Goal: Information Seeking & Learning: Learn about a topic

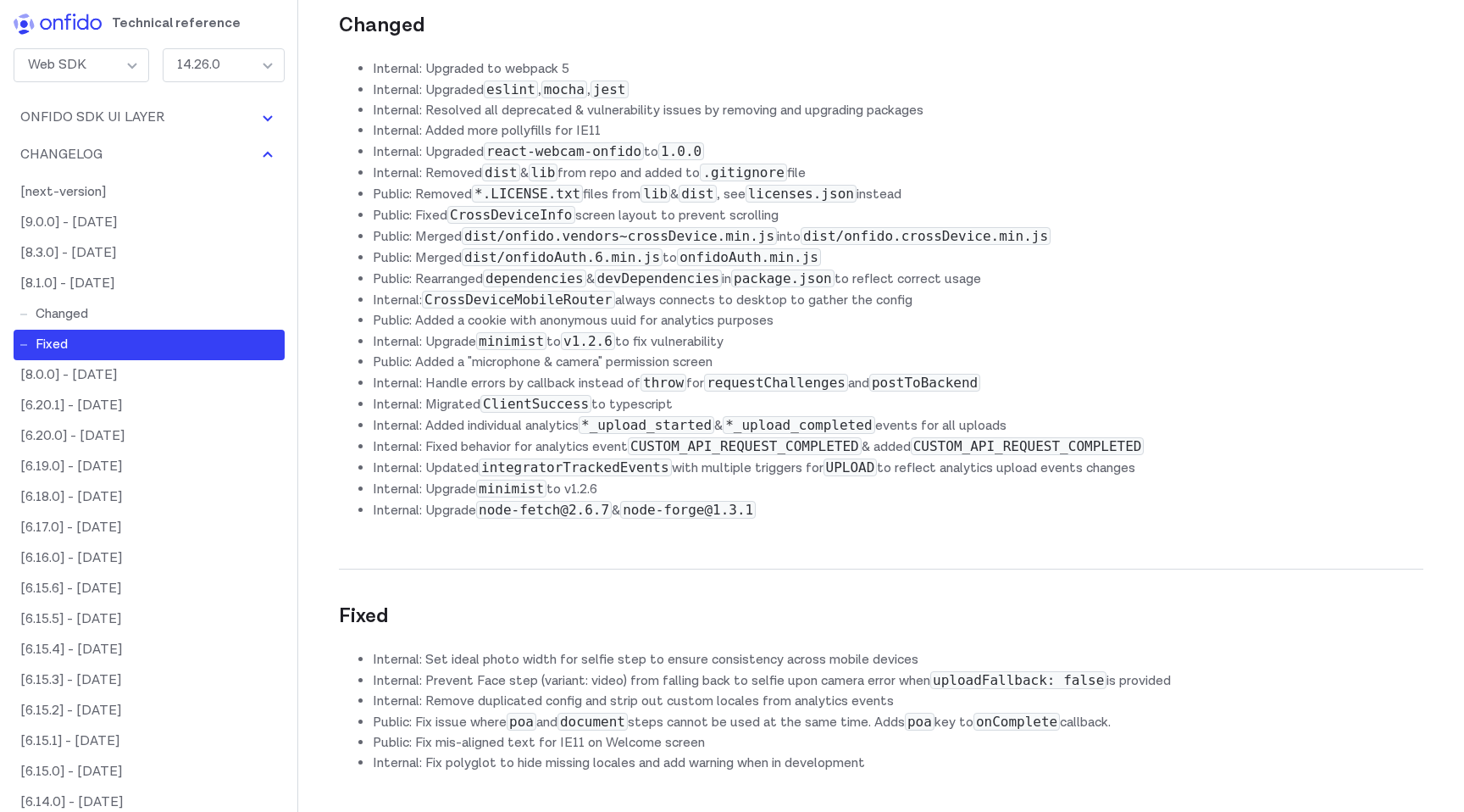
scroll to position [26124, 0]
copy li "Public: Removed userConsent step option. User Consent is controlled by Onfido A…"
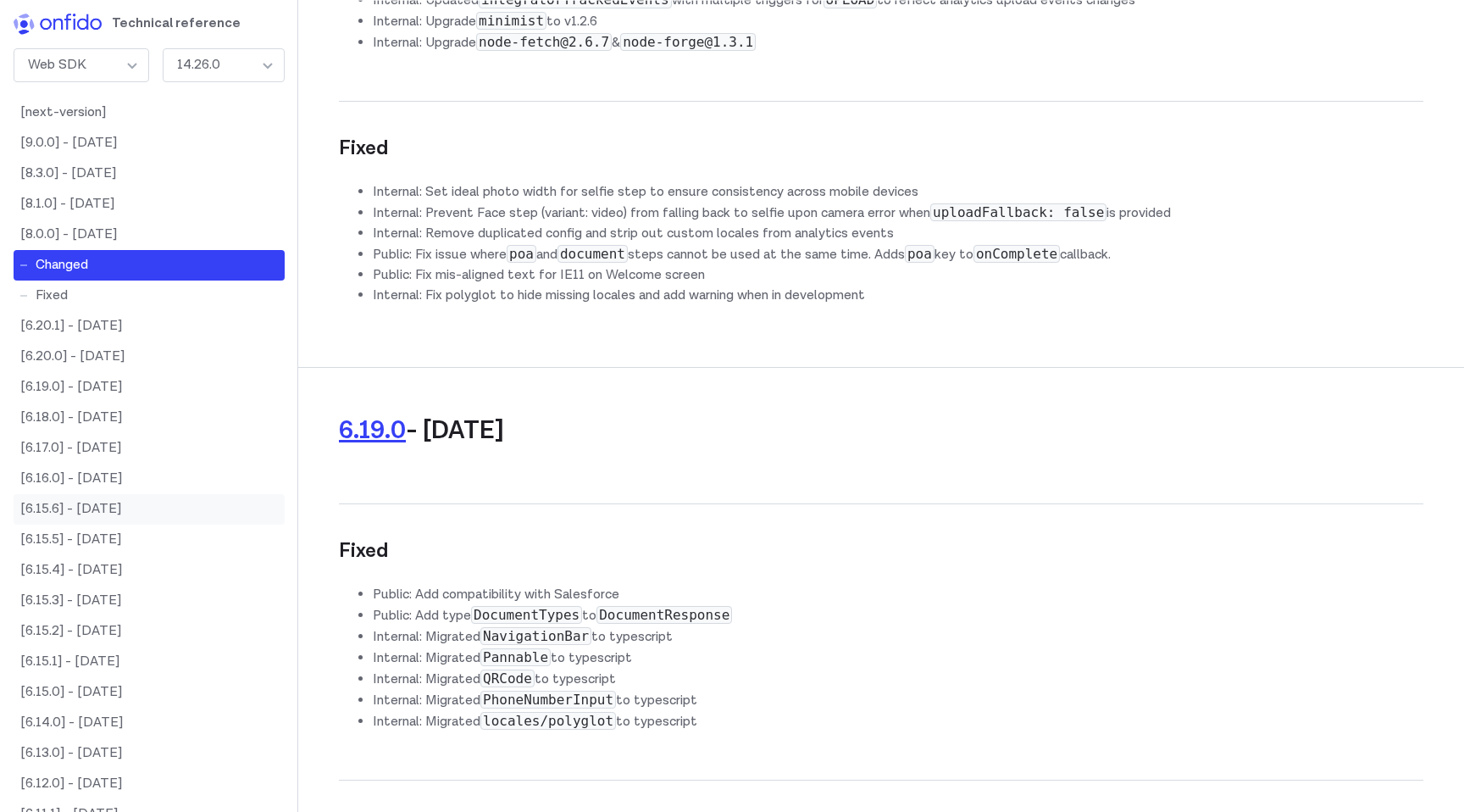
scroll to position [0, 0]
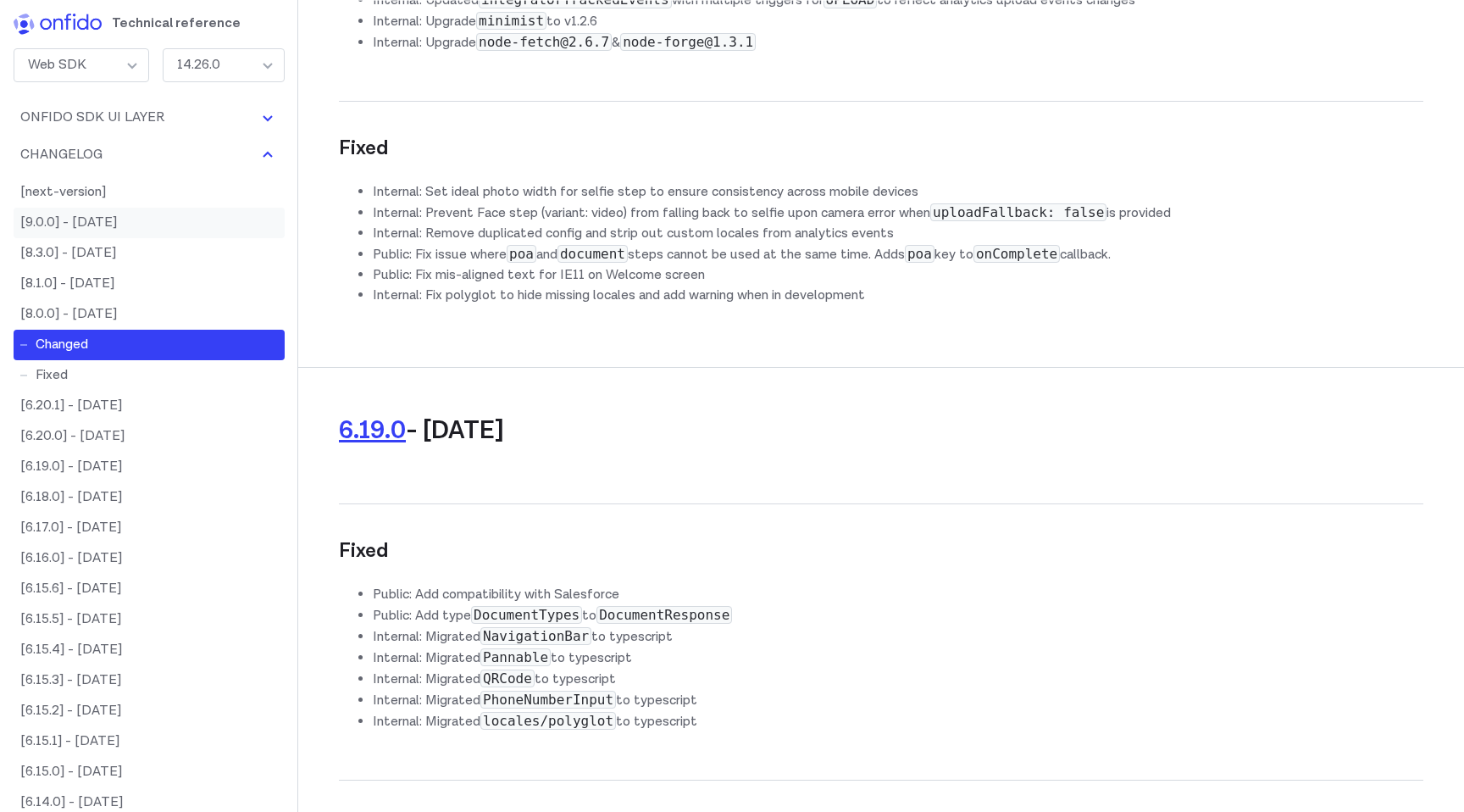
click at [81, 216] on link "[9.0.0] - [DATE]" at bounding box center [149, 222] width 271 height 31
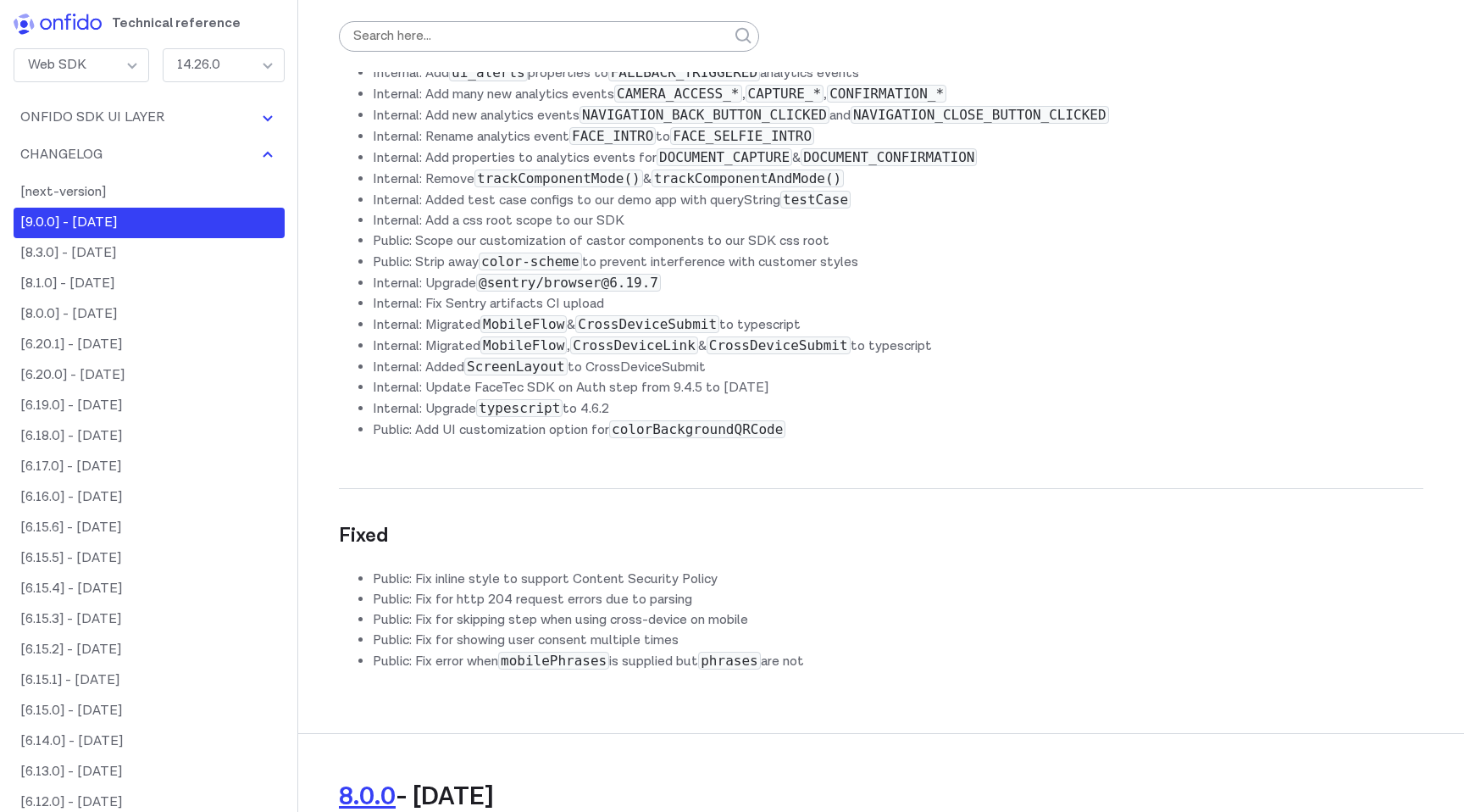
scroll to position [24373, 0]
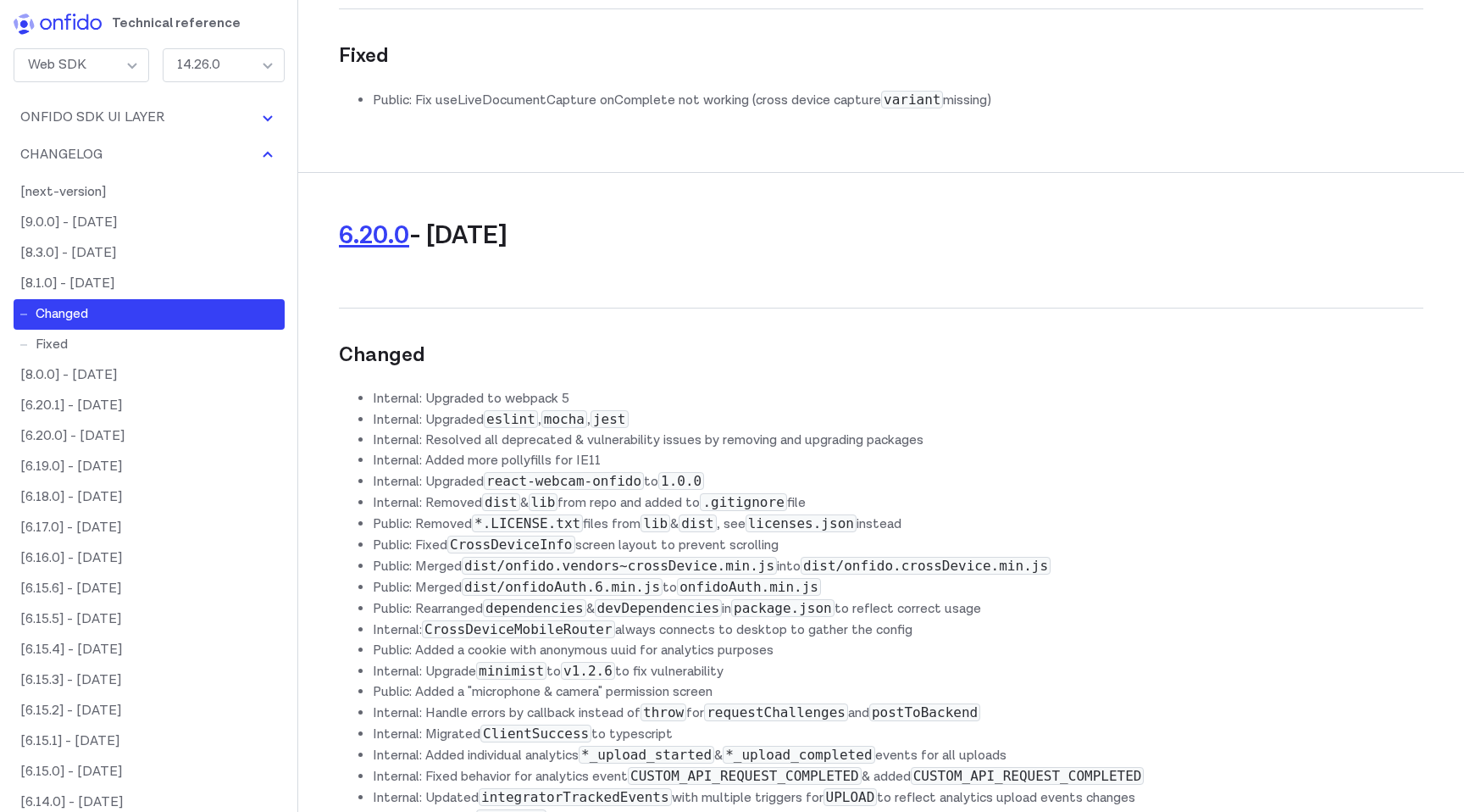
scroll to position [78634, 0]
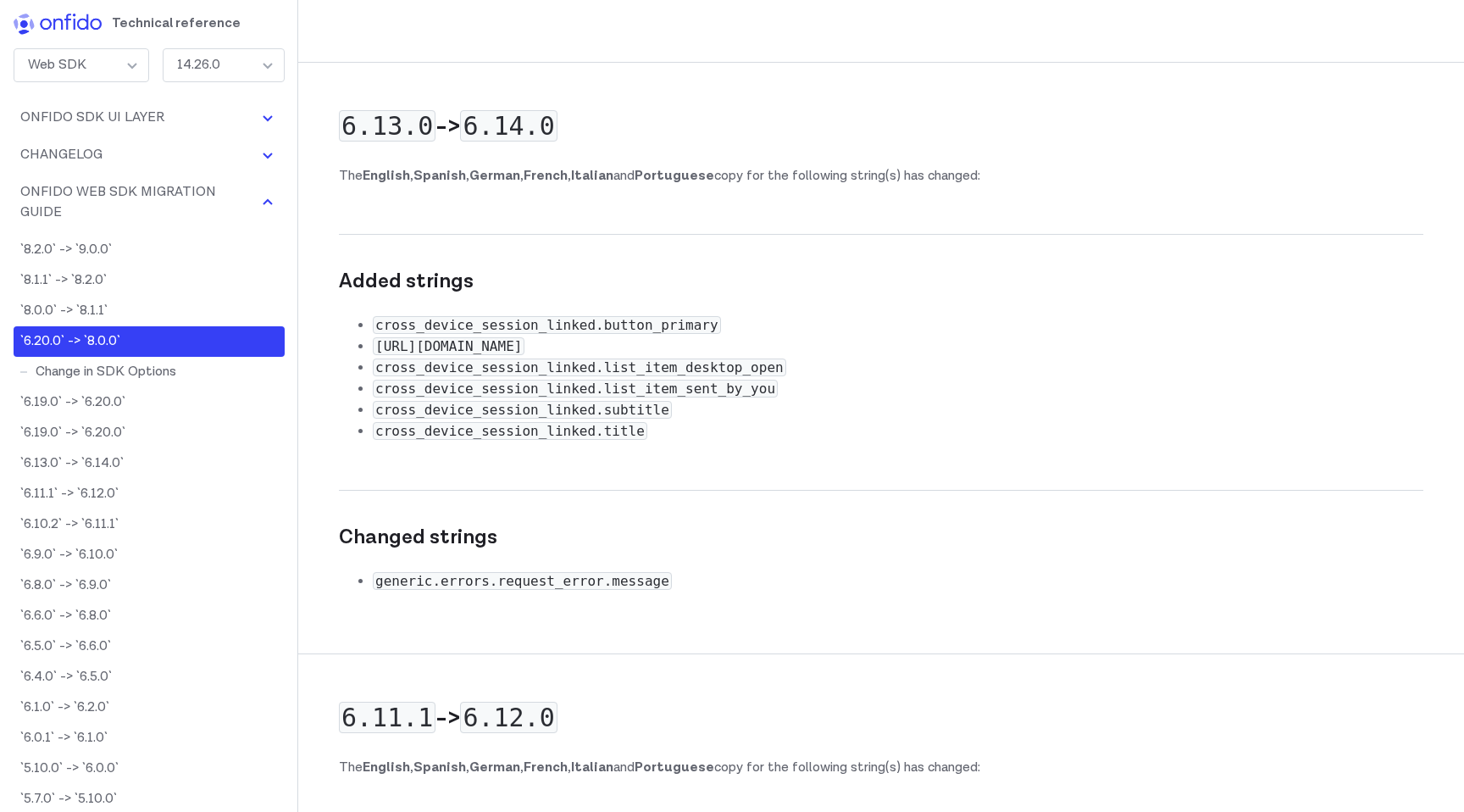
scroll to position [78767, 0]
